Goal: Find specific page/section: Find specific page/section

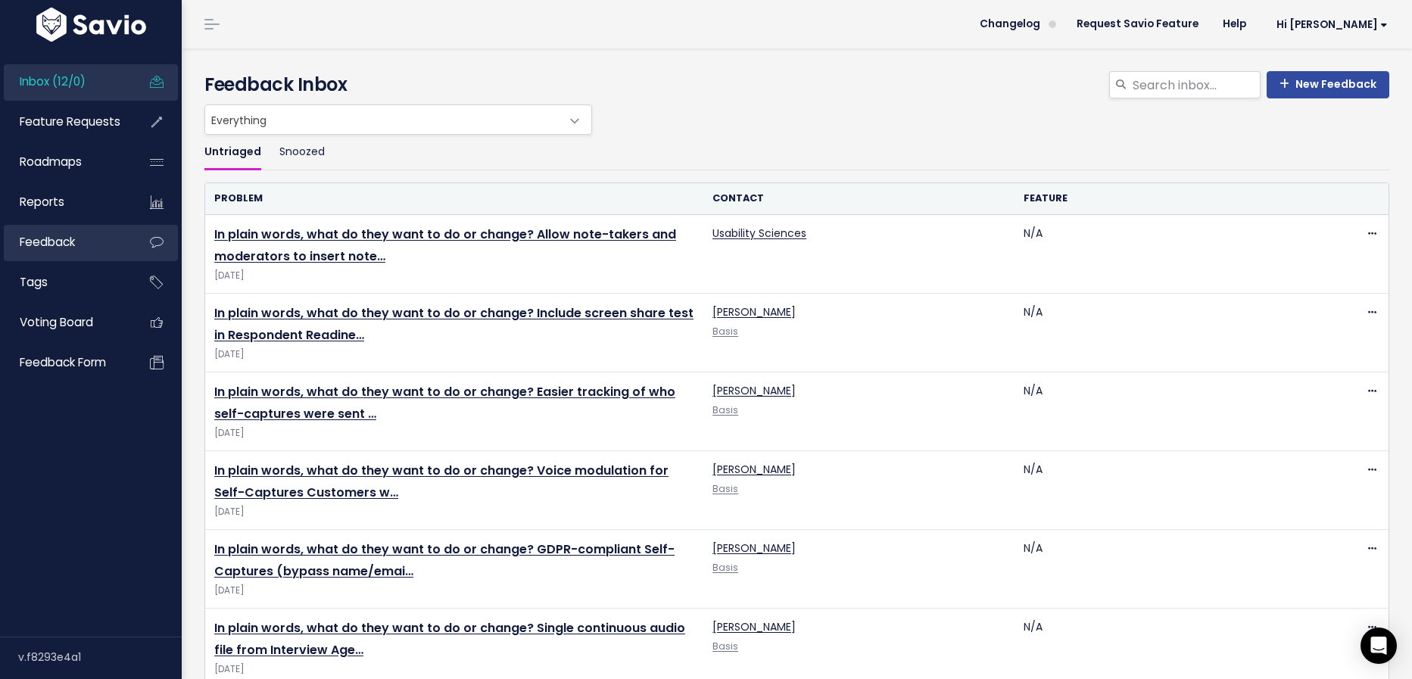
click at [79, 244] on link "Feedback" at bounding box center [65, 242] width 122 height 35
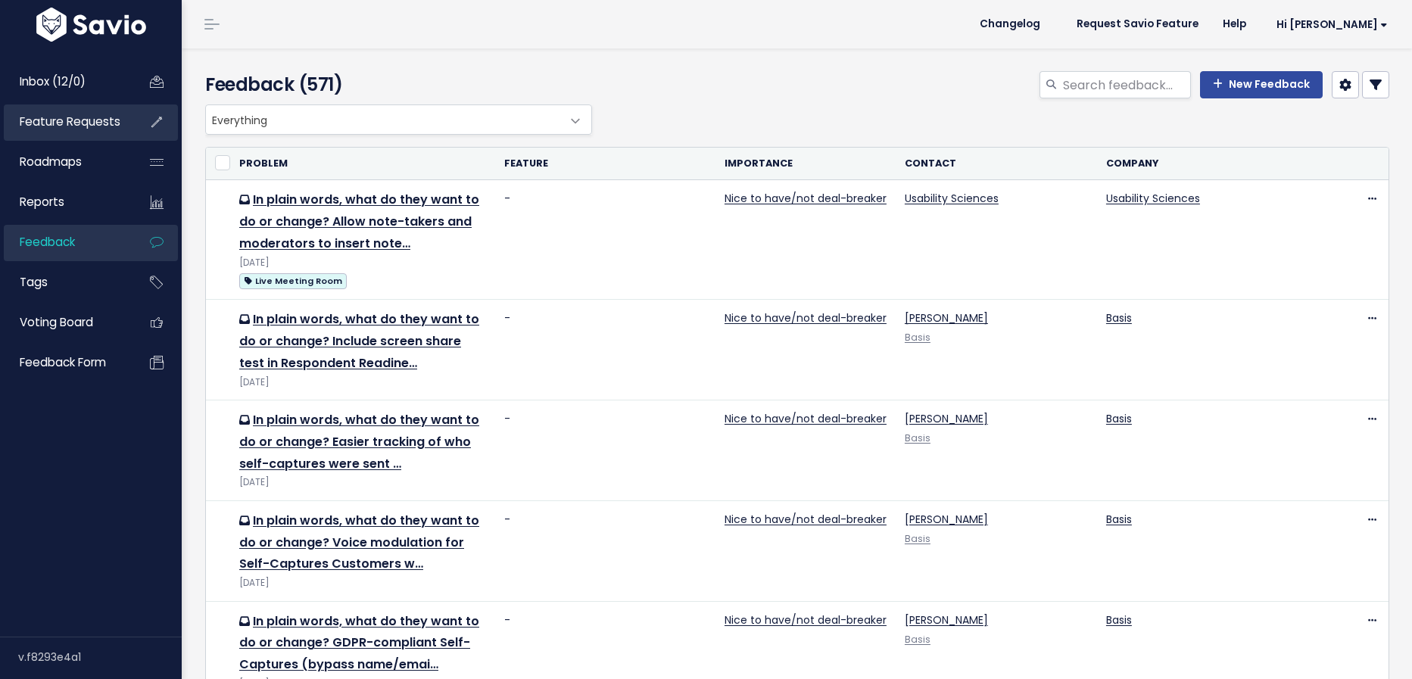
click at [95, 133] on link "Feature Requests" at bounding box center [65, 121] width 122 height 35
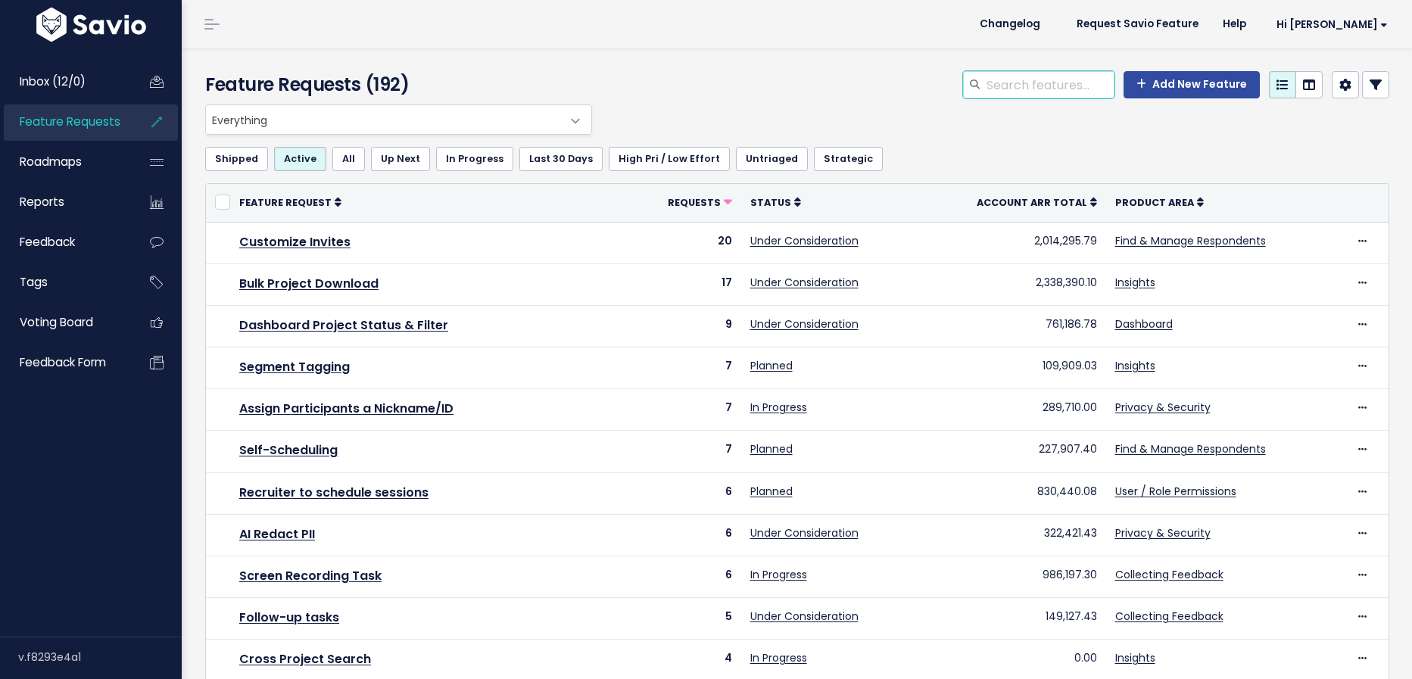
click at [1063, 76] on input "search" at bounding box center [1049, 84] width 129 height 27
type input "scheduling"
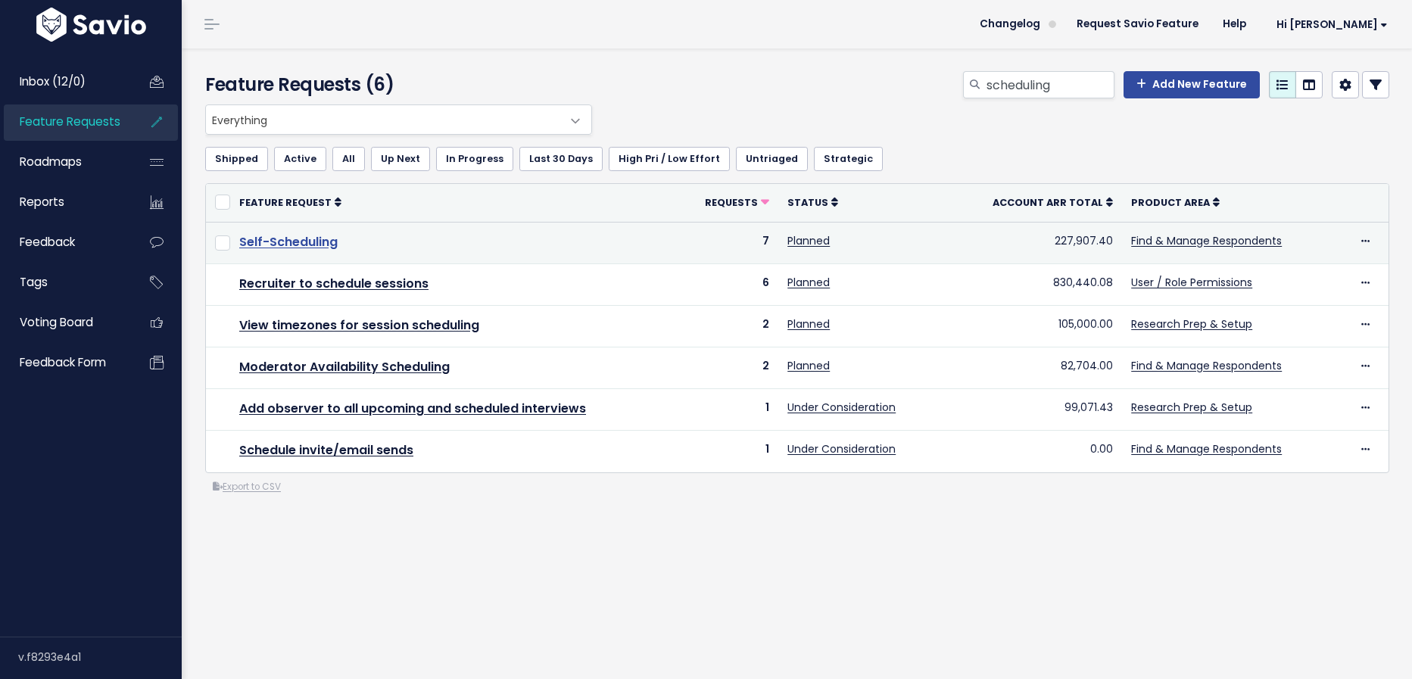
click at [313, 247] on link "Self-Scheduling" at bounding box center [288, 241] width 98 height 17
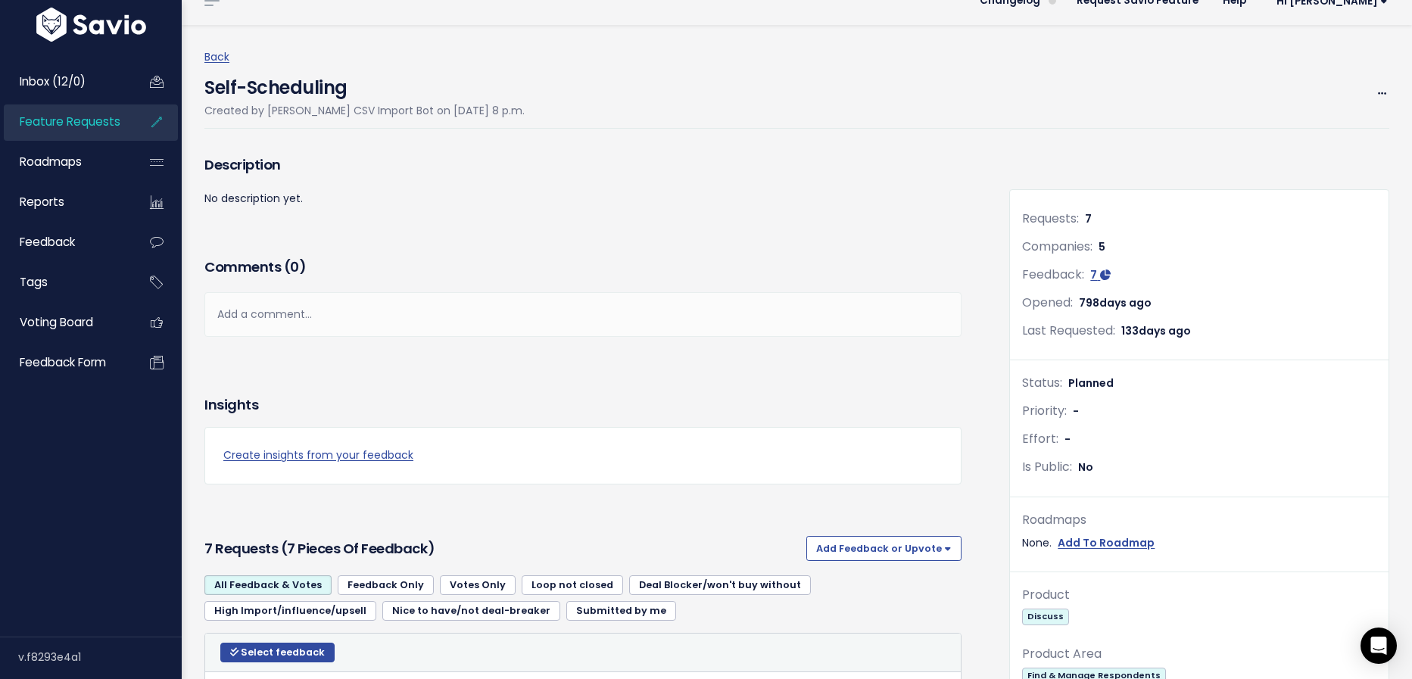
scroll to position [38, 0]
